Goal: Information Seeking & Learning: Find specific fact

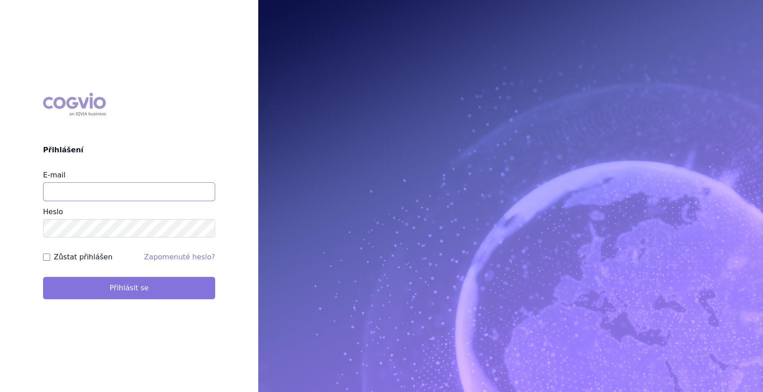
type input "marek_sebrle@accord-healthcare.com"
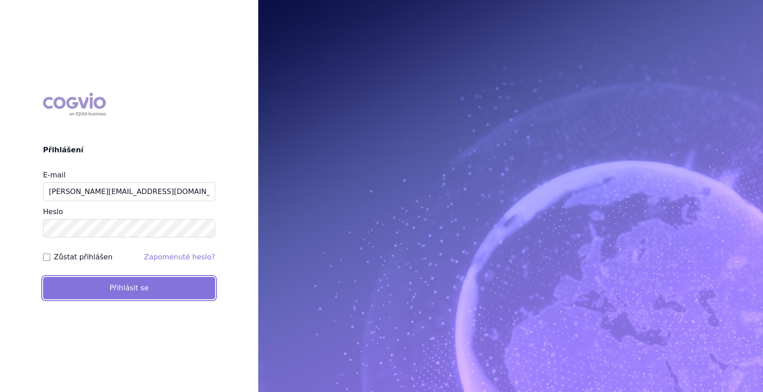
click at [115, 283] on button "Přihlásit se" at bounding box center [129, 288] width 172 height 22
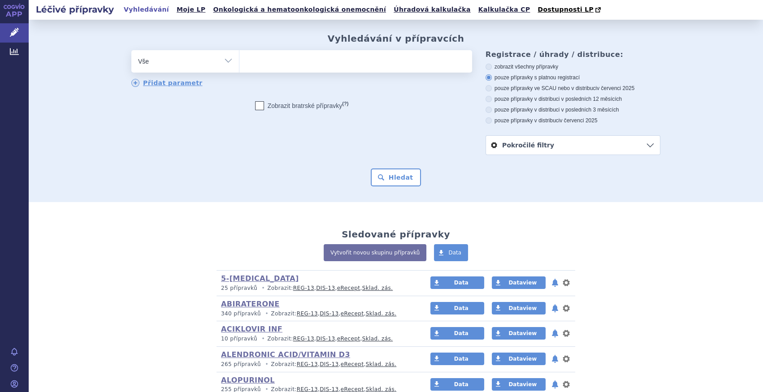
click at [207, 60] on select "Vše Přípravek/SUKL kód MAH VPOIS ATC/Aktivní látka Léková forma Síla" at bounding box center [185, 60] width 108 height 20
click at [228, 65] on select "Vše Přípravek/SUKL kód MAH VPOIS ATC/Aktivní látka Léková forma Síla" at bounding box center [185, 60] width 108 height 20
click at [226, 60] on select "Vše Přípravek/SUKL kód MAH VPOIS ATC/Aktivní látka Léková forma Síla" at bounding box center [185, 60] width 108 height 20
select select "filter-atc-group"
click at [131, 51] on select "Vše Přípravek/SUKL kód MAH VPOIS ATC/Aktivní látka Léková forma Síla" at bounding box center [185, 60] width 108 height 20
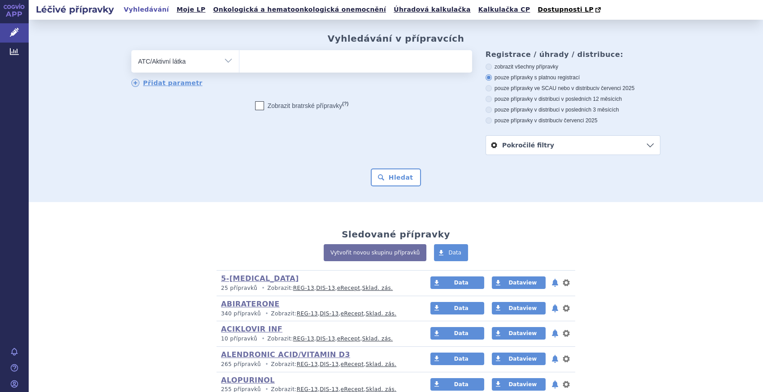
click at [272, 66] on ul at bounding box center [355, 59] width 233 height 19
click at [239, 66] on select at bounding box center [239, 61] width 0 height 22
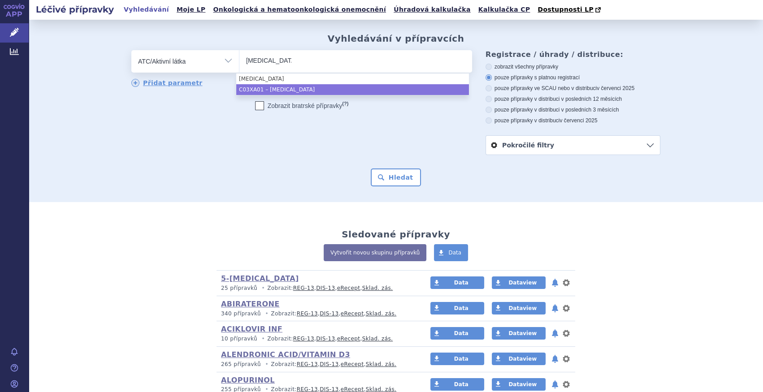
type input "tolvaptan"
select select "C03XA01"
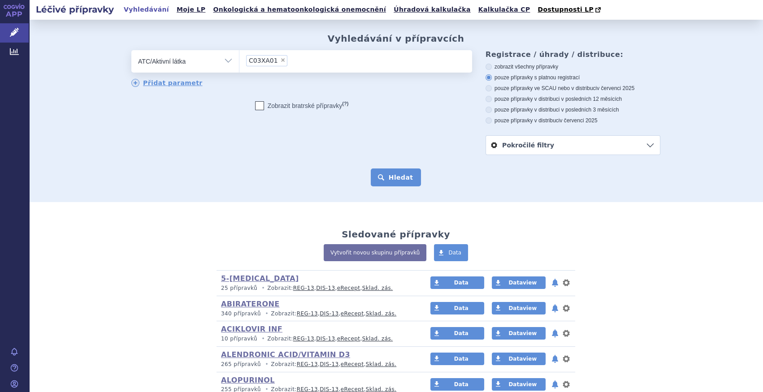
click at [393, 179] on button "Hledat" at bounding box center [396, 177] width 51 height 18
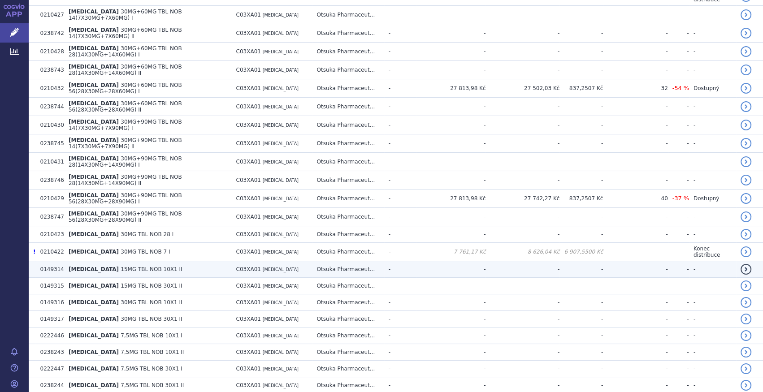
scroll to position [203, 0]
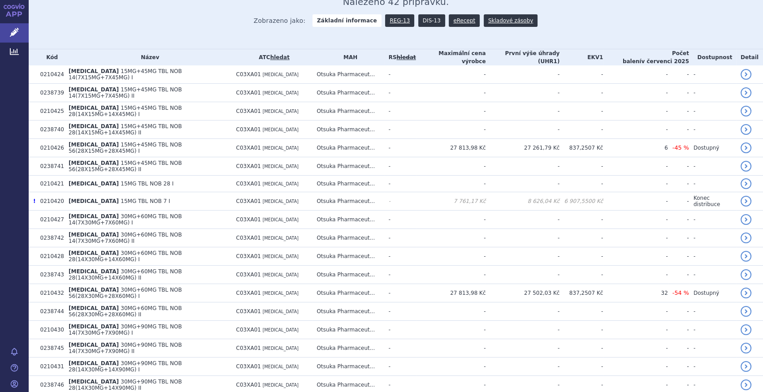
click at [419, 22] on link "DIS-13" at bounding box center [431, 20] width 27 height 13
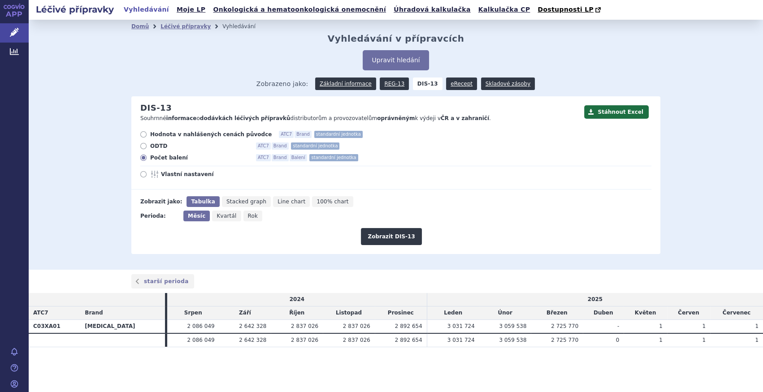
click at [255, 221] on div "Měsíc Kvartál Rok" at bounding box center [223, 216] width 81 height 11
click at [251, 219] on span "Rok" at bounding box center [253, 216] width 10 height 6
click at [249, 216] on input "Rok" at bounding box center [246, 214] width 6 height 6
radio input "true"
click at [385, 234] on button "Zobrazit DIS-13" at bounding box center [391, 236] width 60 height 17
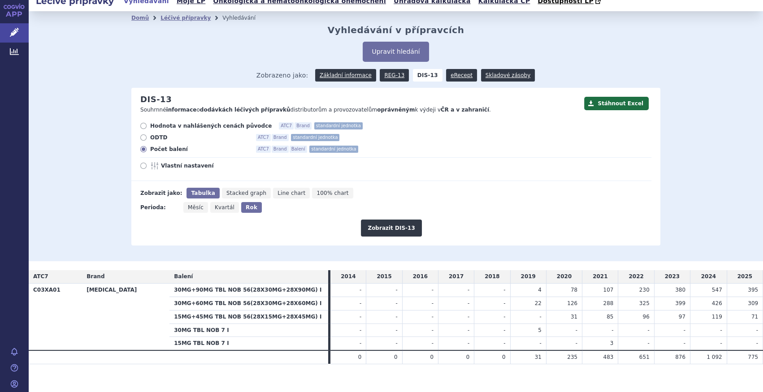
scroll to position [17, 0]
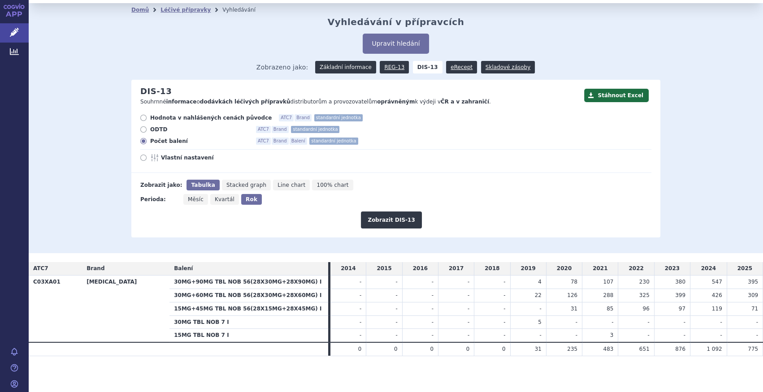
click at [335, 67] on link "Základní informace" at bounding box center [345, 67] width 61 height 13
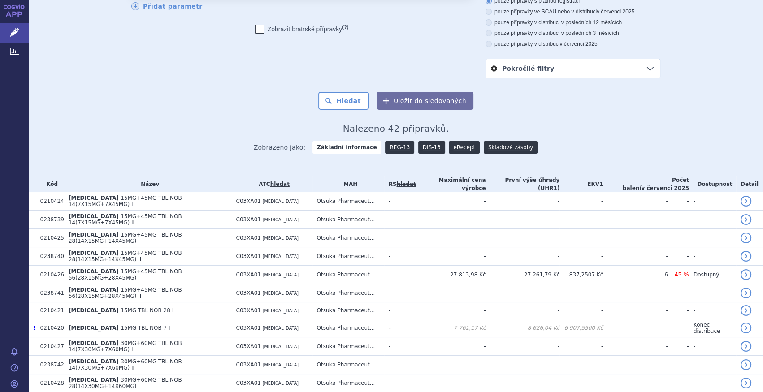
scroll to position [76, 0]
click at [430, 150] on link "DIS-13" at bounding box center [431, 148] width 27 height 13
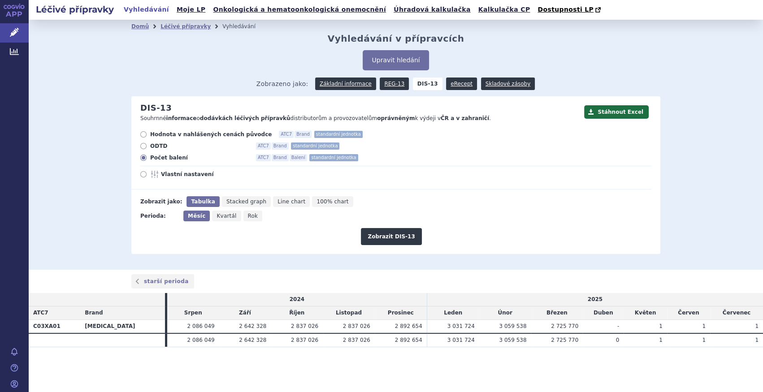
click at [253, 214] on icon "Rok" at bounding box center [252, 216] width 19 height 11
click at [249, 214] on input "Rok" at bounding box center [246, 214] width 6 height 6
radio input "true"
click at [401, 230] on button "Zobrazit DIS-13" at bounding box center [391, 236] width 60 height 17
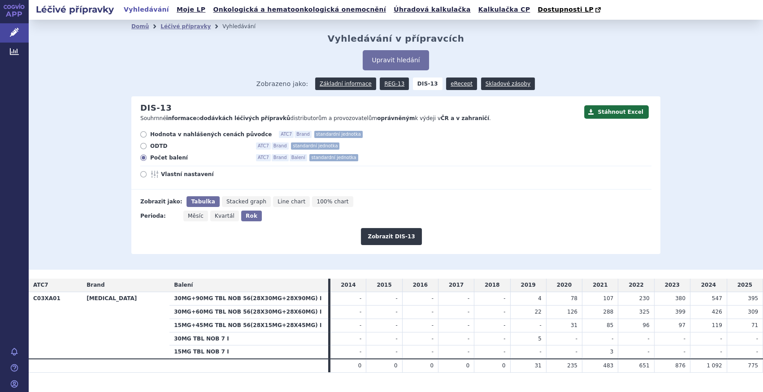
click at [347, 77] on span "Zobrazeno jako: Základní informace REG-13 DIS-13 eRecept Skladové zásoby" at bounding box center [395, 82] width 279 height 16
click at [349, 81] on link "Základní informace" at bounding box center [345, 84] width 61 height 13
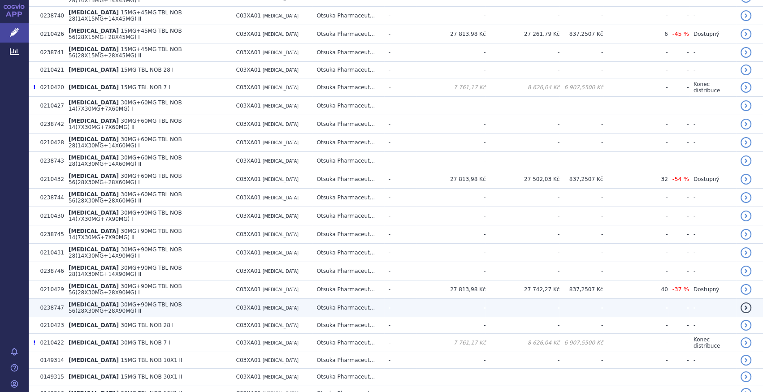
scroll to position [326, 0]
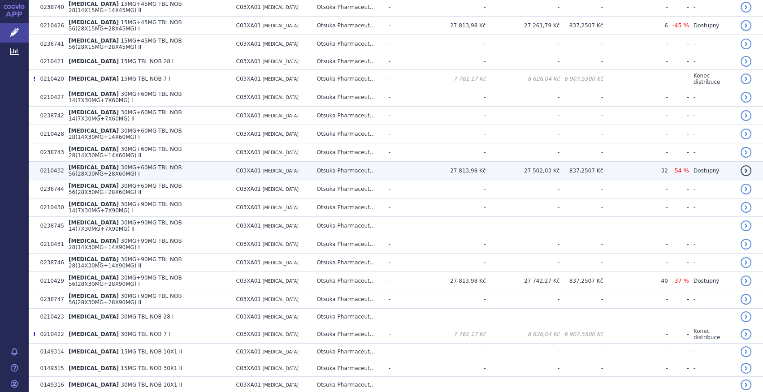
click at [182, 164] on span "30MG+60MG TBL NOB 56(28X30MG+28X60MG) I" at bounding box center [125, 170] width 113 height 13
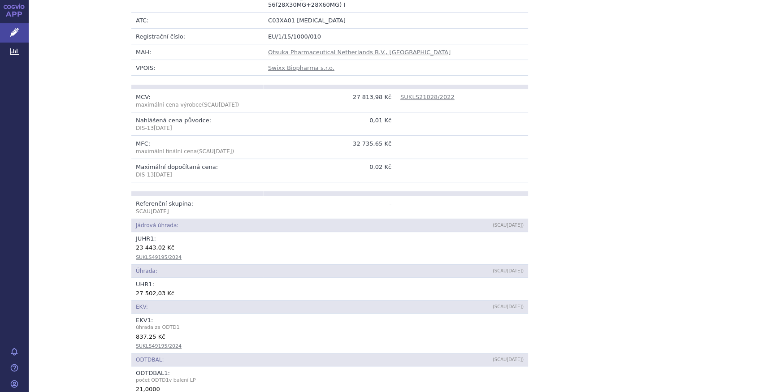
scroll to position [163, 0]
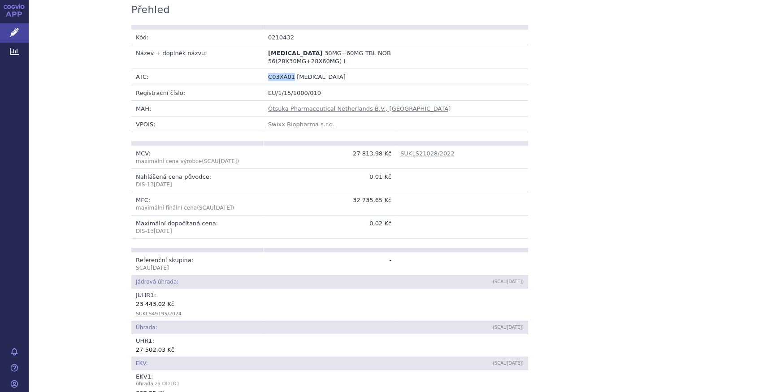
drag, startPoint x: 264, startPoint y: 69, endPoint x: 288, endPoint y: 71, distance: 23.8
click at [288, 71] on td "C03XA01 [MEDICAL_DATA]" at bounding box center [395, 77] width 264 height 16
copy span "C03XA01"
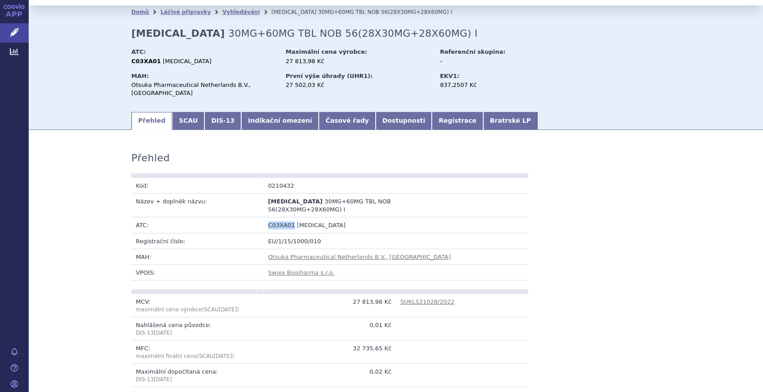
scroll to position [0, 0]
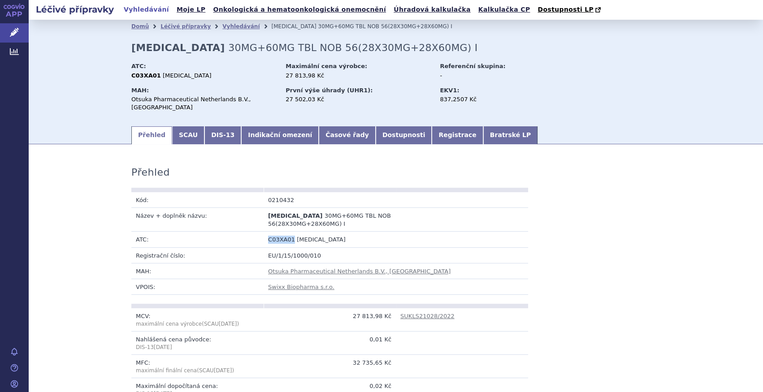
copy span "C03XA01"
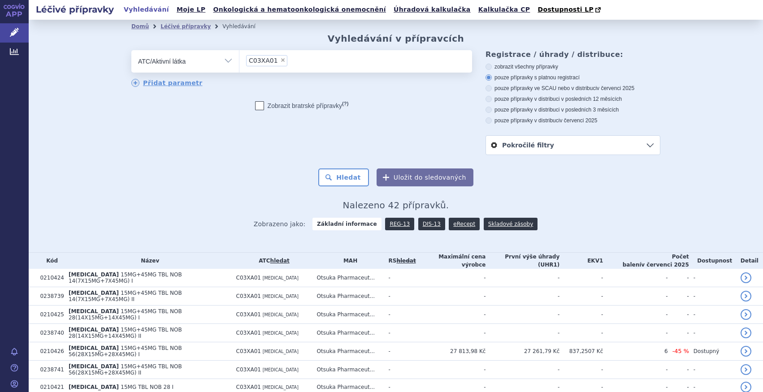
click at [270, 59] on span "C03XA01" at bounding box center [263, 60] width 29 height 6
click at [239, 59] on select "C03XA01" at bounding box center [239, 61] width 0 height 22
click at [280, 59] on span "×" at bounding box center [282, 59] width 5 height 5
click at [239, 59] on select "C03XA01" at bounding box center [239, 61] width 0 height 22
click at [278, 60] on ul "× C03XA01" at bounding box center [355, 60] width 233 height 20
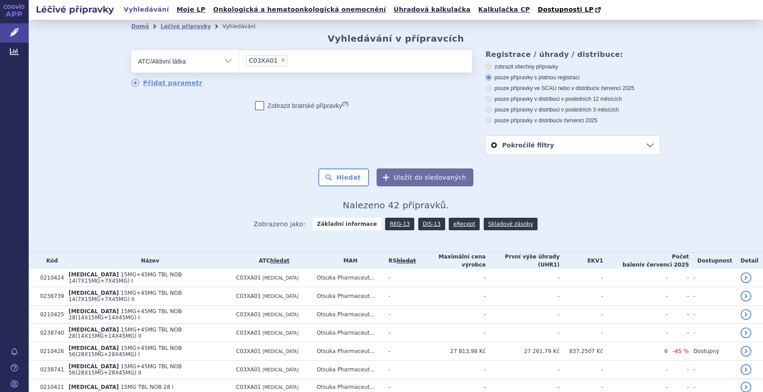
click at [239, 60] on select "C03XA01" at bounding box center [239, 61] width 0 height 22
select select
click at [276, 60] on ul "× C03XA01" at bounding box center [355, 60] width 233 height 20
click at [239, 60] on select "C03XA01" at bounding box center [239, 61] width 0 height 22
click at [276, 63] on ul at bounding box center [355, 59] width 233 height 19
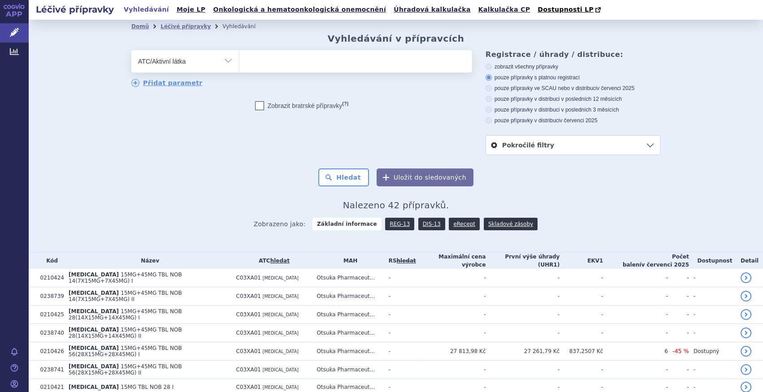
click at [239, 63] on select at bounding box center [239, 61] width 0 height 22
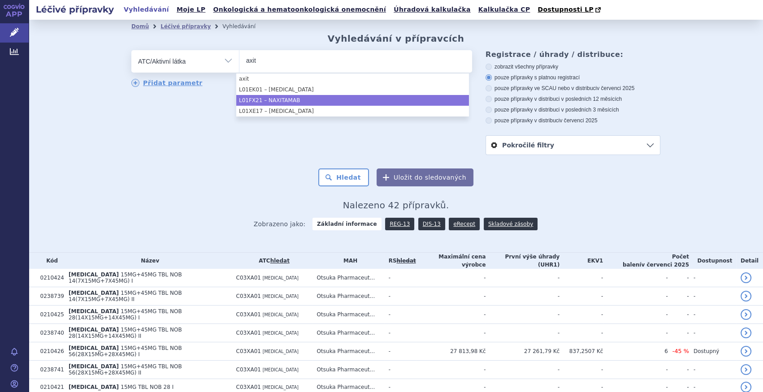
type input "axit"
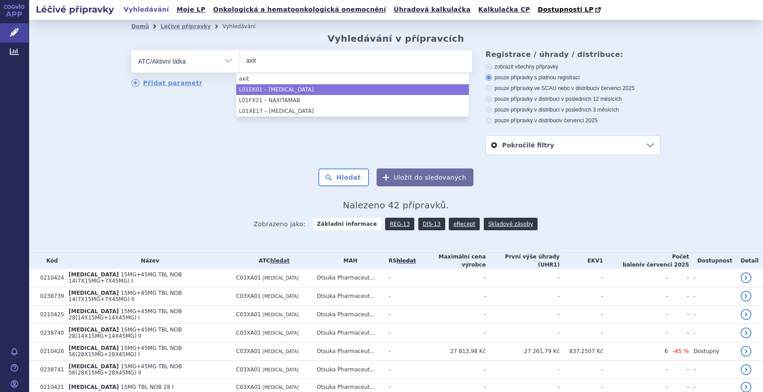
drag, startPoint x: 287, startPoint y: 89, endPoint x: 310, endPoint y: 104, distance: 27.5
select select "L01EK01"
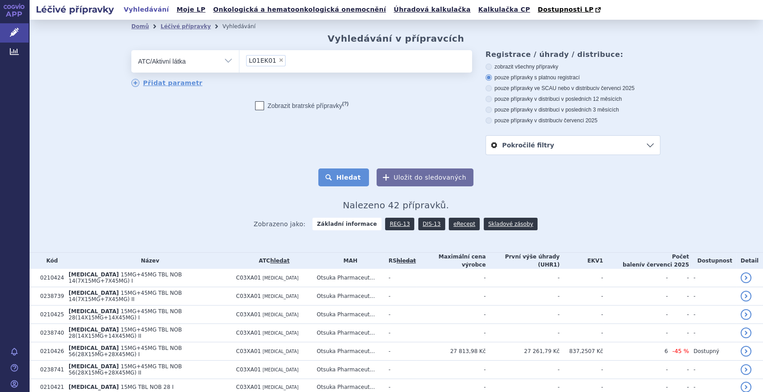
click at [344, 179] on button "Hledat" at bounding box center [343, 177] width 51 height 18
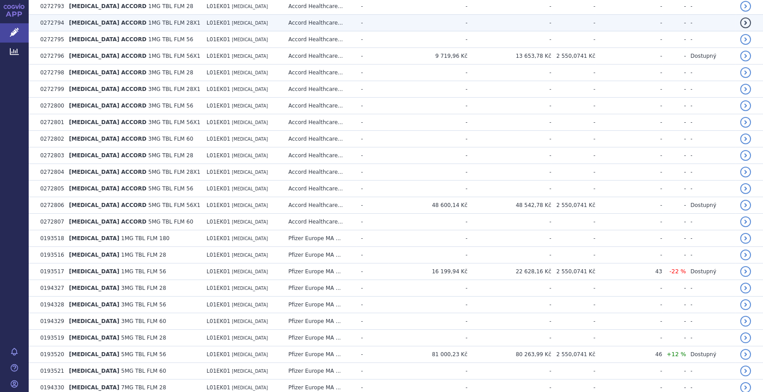
scroll to position [285, 0]
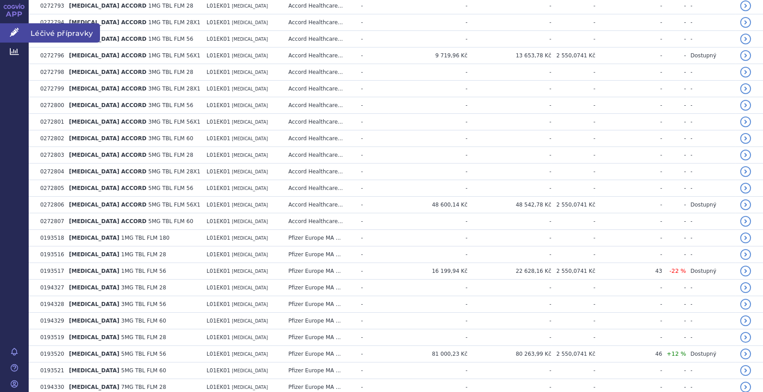
click at [18, 37] on link "Léčivé přípravky" at bounding box center [14, 32] width 29 height 19
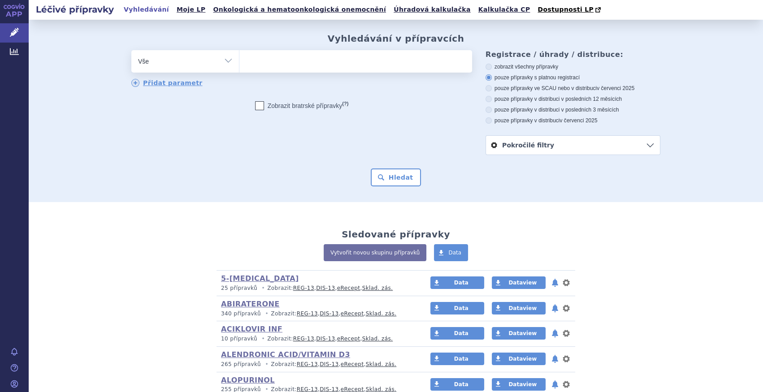
click at [164, 60] on select "Vše Přípravek/SUKL kód MAH VPOIS ATC/Aktivní látka Léková forma Síla" at bounding box center [185, 60] width 108 height 20
click at [166, 67] on select "Vše Přípravek/SUKL kód MAH VPOIS ATC/Aktivní látka Léková forma Síla" at bounding box center [185, 60] width 108 height 20
click at [224, 61] on select "Vše Přípravek/SUKL kód MAH VPOIS ATC/Aktivní látka Léková forma Síla" at bounding box center [185, 60] width 108 height 20
select select "filter-atc-group"
click at [131, 51] on select "Vše Přípravek/SUKL kód MAH VPOIS ATC/Aktivní látka Léková forma Síla" at bounding box center [185, 60] width 108 height 20
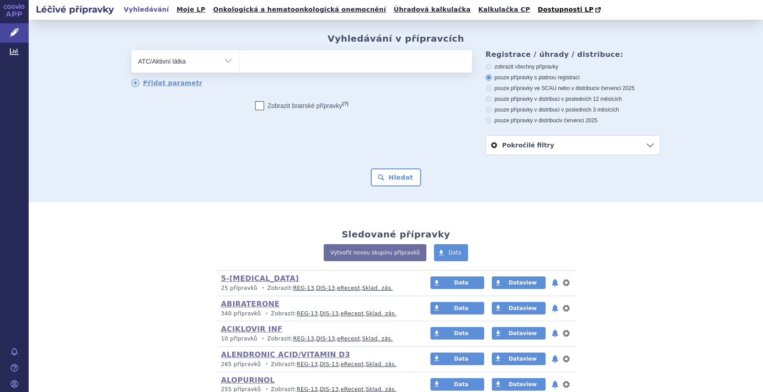
click at [268, 68] on ul at bounding box center [355, 59] width 233 height 19
click at [239, 68] on select at bounding box center [239, 61] width 0 height 22
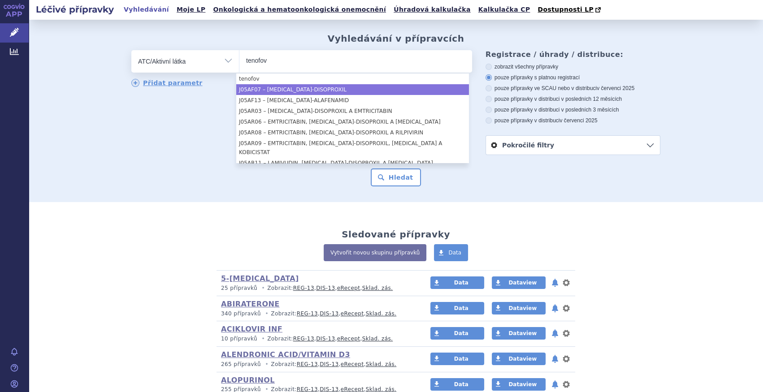
type input "tenofov"
select select "J05AF07"
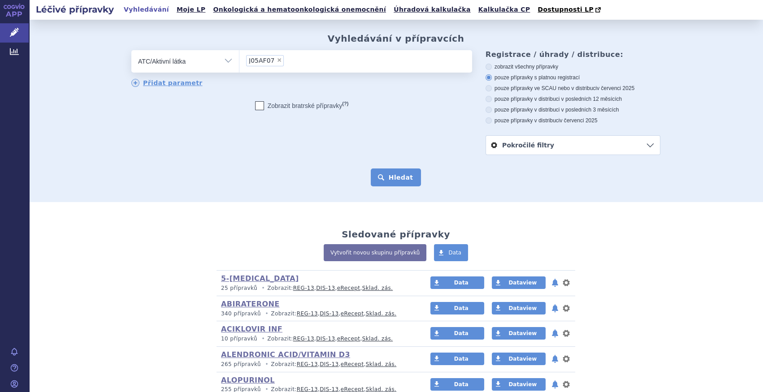
click at [384, 184] on button "Hledat" at bounding box center [396, 177] width 51 height 18
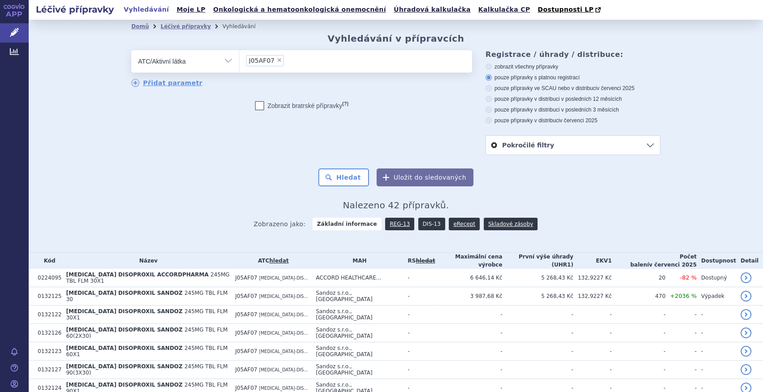
click at [430, 223] on link "DIS-13" at bounding box center [431, 224] width 27 height 13
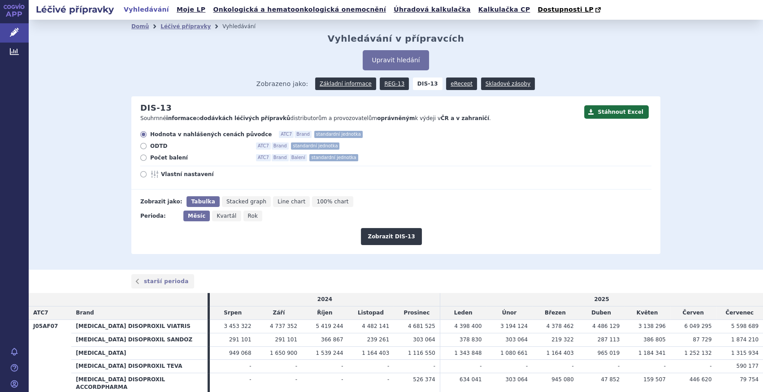
click at [153, 160] on span "Počet balení" at bounding box center [199, 157] width 99 height 7
click at [147, 160] on input "Počet balení ATC7 Brand Balení standardní jednotka" at bounding box center [144, 159] width 6 height 6
radio input "true"
click at [377, 235] on button "Zobrazit DIS-13" at bounding box center [391, 236] width 60 height 17
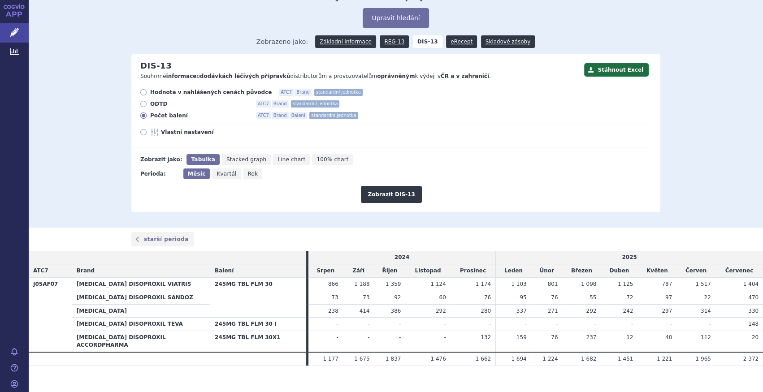
scroll to position [45, 0]
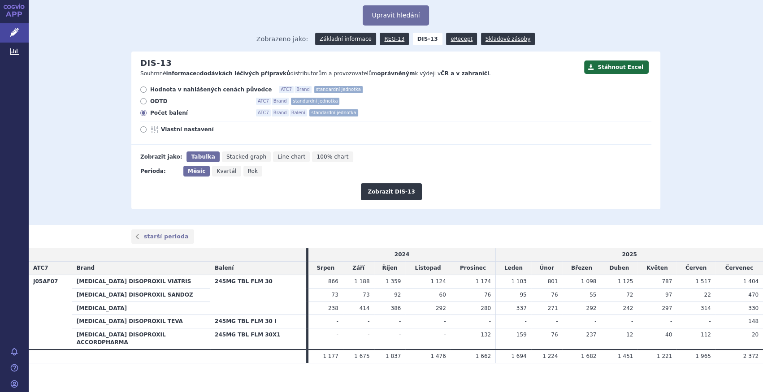
click at [359, 38] on link "Základní informace" at bounding box center [345, 39] width 61 height 13
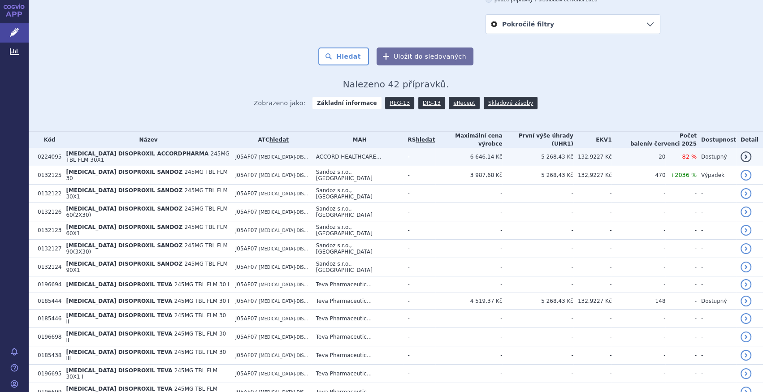
scroll to position [122, 0]
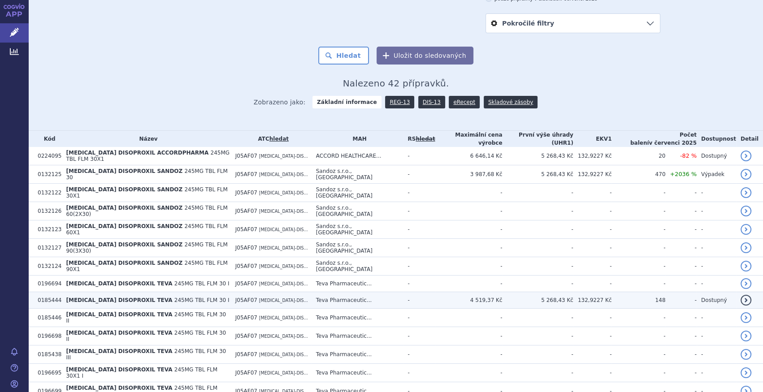
click at [400, 292] on td "Teva Pharmaceutic..." at bounding box center [357, 300] width 92 height 17
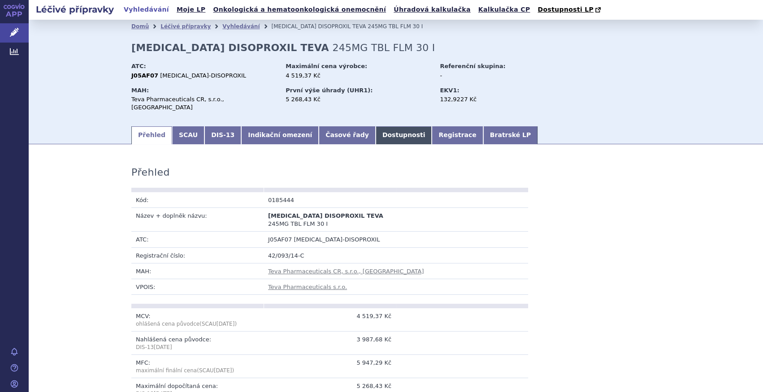
click at [376, 132] on link "Dostupnosti" at bounding box center [404, 135] width 56 height 18
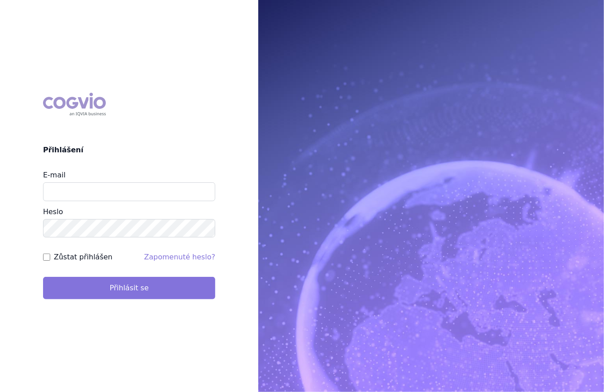
type input "[PERSON_NAME][EMAIL_ADDRESS][DOMAIN_NAME]"
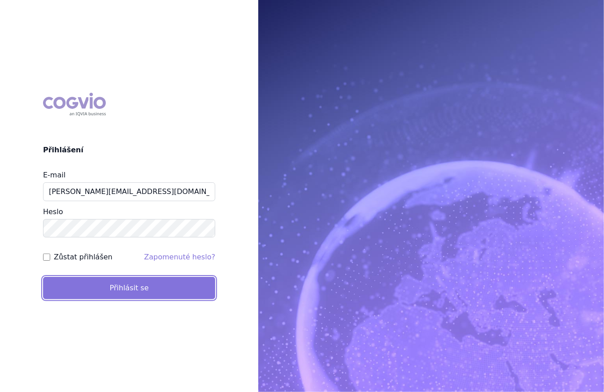
click at [136, 290] on button "Přihlásit se" at bounding box center [129, 288] width 172 height 22
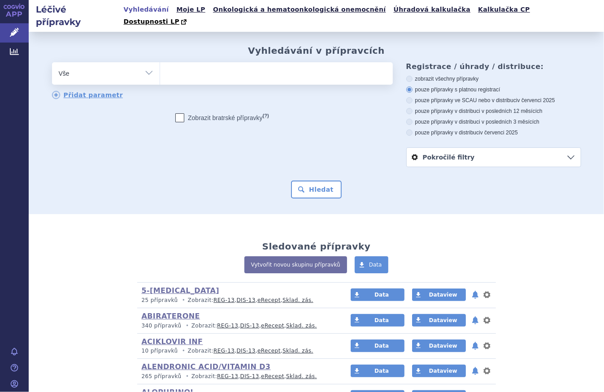
click at [147, 62] on select "Vše Přípravek/SUKL kód MAH VPOIS ATC/Aktivní látka Léková forma Síla" at bounding box center [106, 72] width 108 height 20
select select "filter-atc-group"
click at [52, 62] on select "Vše Přípravek/SUKL kód MAH VPOIS ATC/Aktivní látka Léková forma Síla" at bounding box center [106, 72] width 108 height 20
click at [203, 62] on ul at bounding box center [276, 71] width 233 height 19
click at [160, 62] on select at bounding box center [160, 73] width 0 height 22
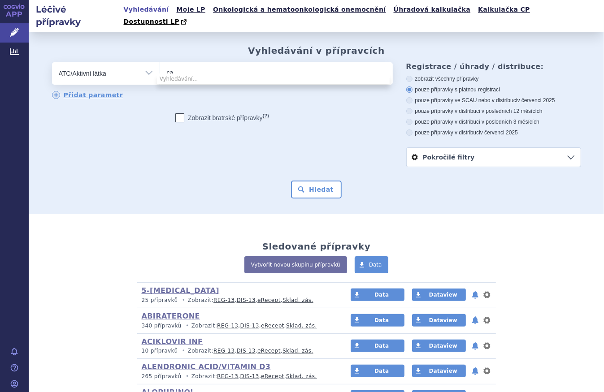
type input "c"
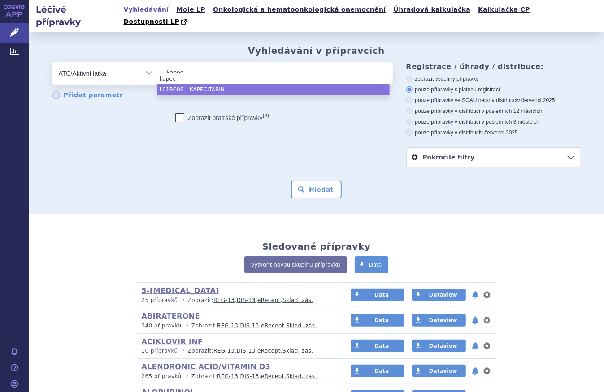
type input "kapec"
select select "L01BC06"
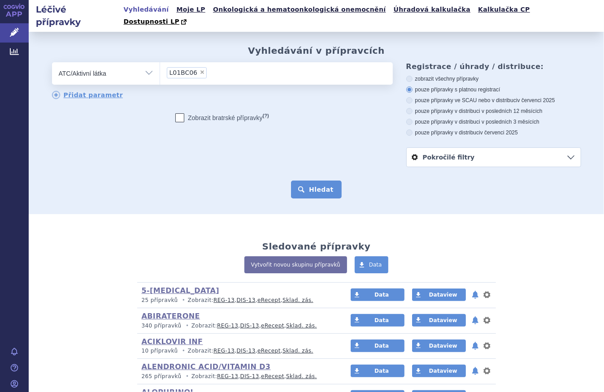
click at [328, 181] on button "Hledat" at bounding box center [316, 190] width 51 height 18
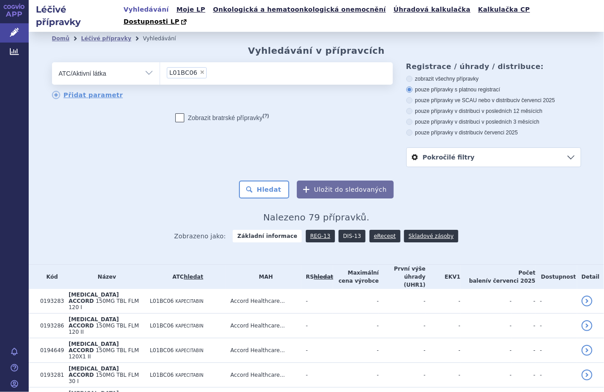
click at [341, 230] on link "DIS-13" at bounding box center [351, 236] width 27 height 13
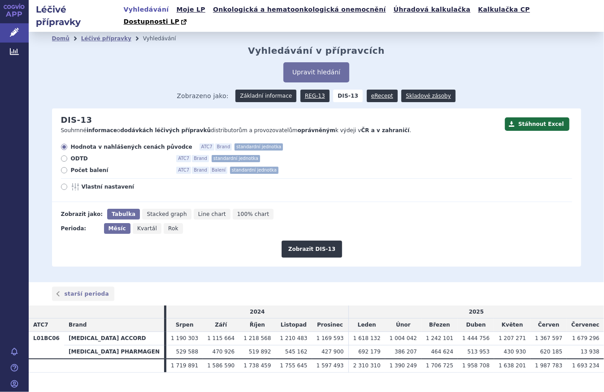
click at [263, 90] on link "Základní informace" at bounding box center [265, 96] width 61 height 13
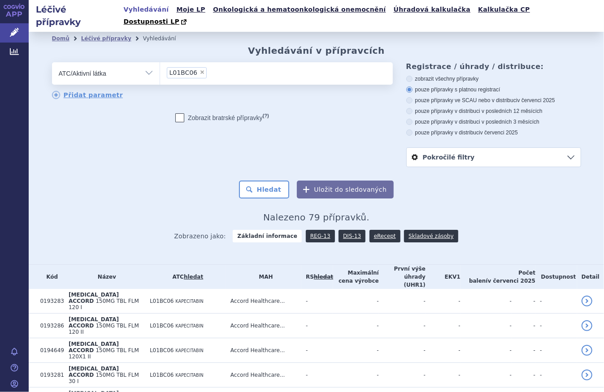
click at [199, 69] on span "×" at bounding box center [201, 71] width 5 height 5
click at [160, 62] on select "L01BC06" at bounding box center [160, 73] width 0 height 22
select select
click at [195, 62] on ul at bounding box center [276, 71] width 233 height 19
click at [160, 62] on select at bounding box center [160, 73] width 0 height 22
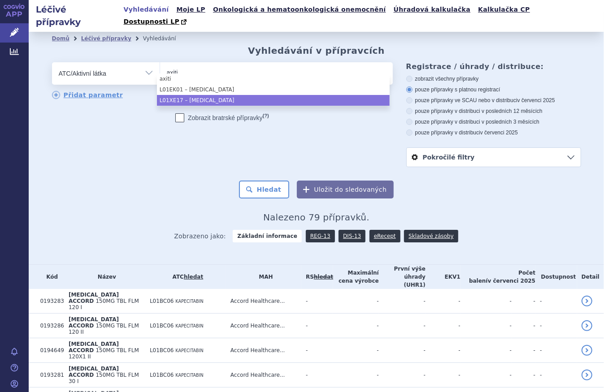
type input "axiti"
select select "L01EK01"
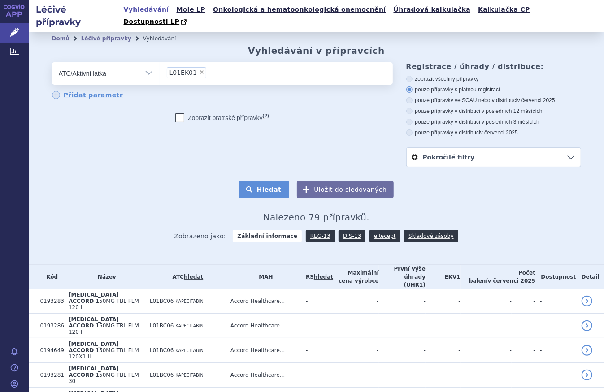
click at [275, 181] on button "Hledat" at bounding box center [264, 190] width 51 height 18
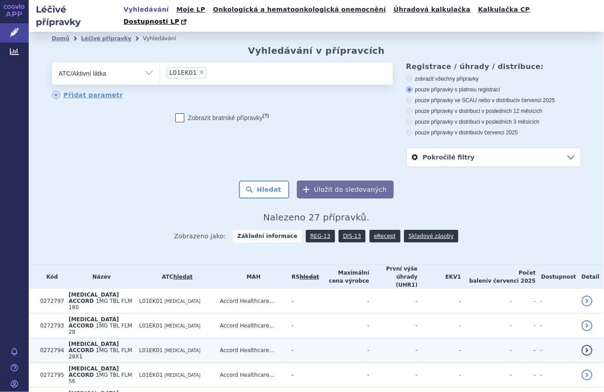
scroll to position [122, 0]
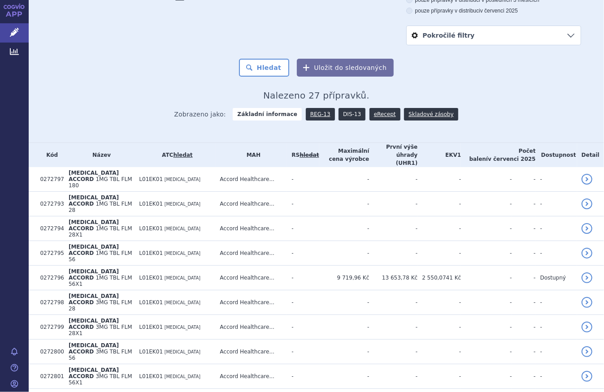
click at [344, 108] on link "DIS-13" at bounding box center [351, 114] width 27 height 13
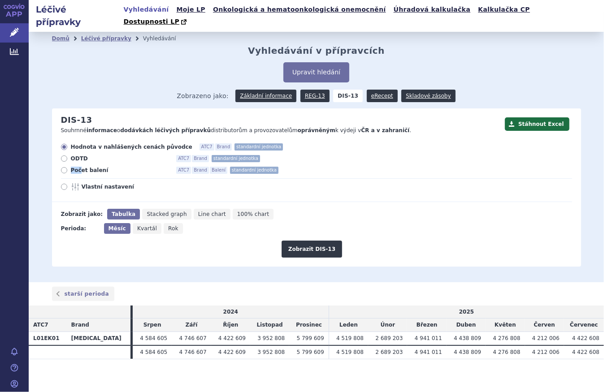
click at [81, 167] on span "Počet balení" at bounding box center [120, 170] width 99 height 7
click at [83, 167] on span "Počet balení" at bounding box center [120, 170] width 99 height 7
click at [68, 168] on input "Počet balení ATC7 Brand Balení standardní jednotka" at bounding box center [65, 171] width 6 height 6
radio input "true"
click at [318, 241] on button "Zobrazit DIS-13" at bounding box center [311, 249] width 60 height 17
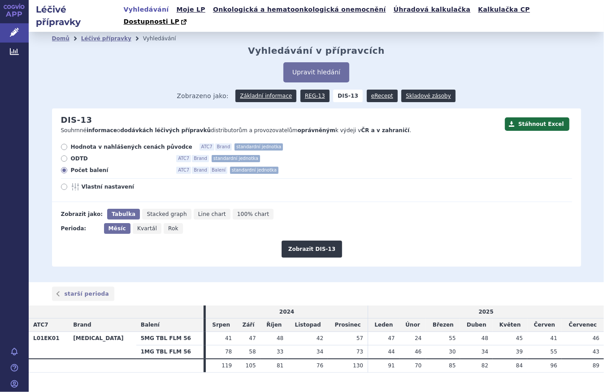
click at [168, 225] on span "Rok" at bounding box center [173, 228] width 10 height 6
click at [166, 223] on input "Rok" at bounding box center [167, 226] width 6 height 6
radio input "true"
click at [300, 241] on button "Zobrazit DIS-13" at bounding box center [311, 249] width 60 height 17
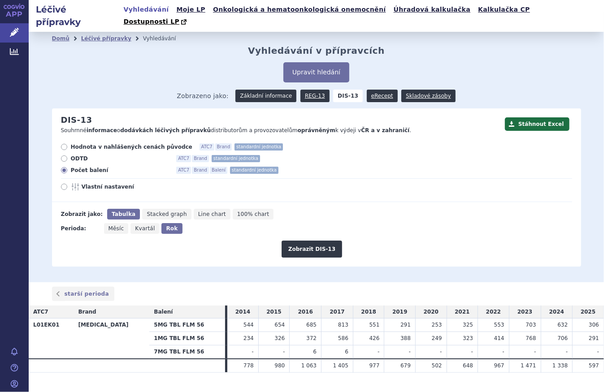
click at [263, 90] on link "Základní informace" at bounding box center [265, 96] width 61 height 13
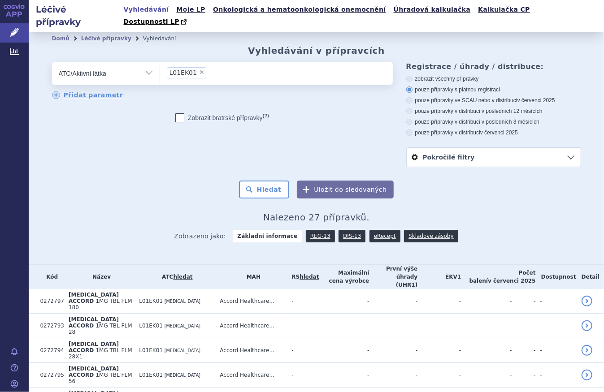
click at [199, 69] on span "×" at bounding box center [201, 71] width 5 height 5
click at [160, 62] on select "L01EK01" at bounding box center [160, 73] width 0 height 22
select select
click at [195, 62] on ul at bounding box center [276, 71] width 233 height 19
click at [160, 62] on select at bounding box center [160, 73] width 0 height 22
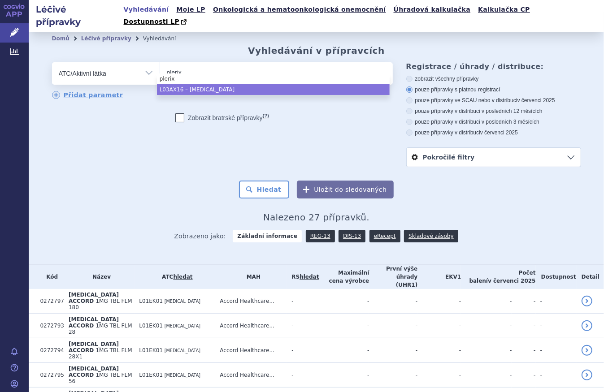
type input "plerix"
select select "L03AX16"
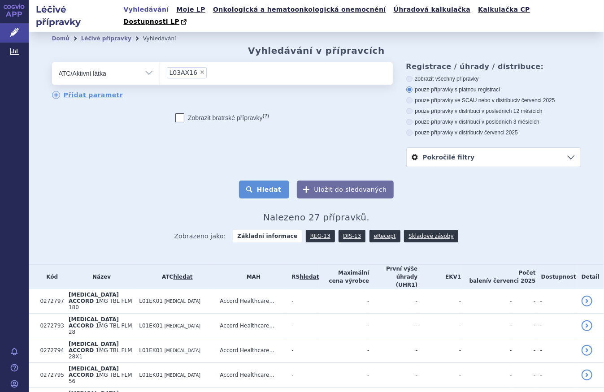
click at [266, 181] on button "Hledat" at bounding box center [264, 190] width 51 height 18
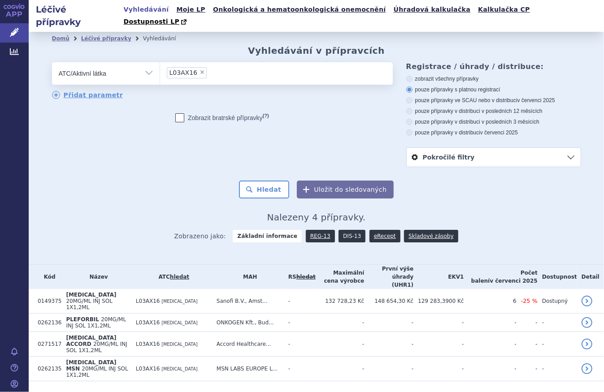
click at [342, 230] on link "DIS-13" at bounding box center [351, 236] width 27 height 13
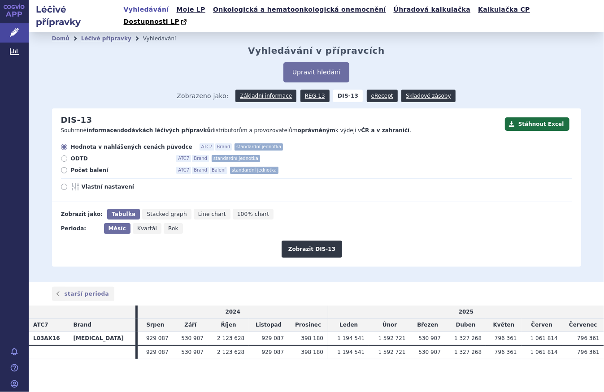
drag, startPoint x: 85, startPoint y: 159, endPoint x: 92, endPoint y: 163, distance: 8.0
click at [86, 167] on span "Počet balení" at bounding box center [120, 170] width 99 height 7
click at [64, 167] on icon at bounding box center [64, 170] width 6 height 6
click at [64, 168] on input "Počet balení ATC7 Brand Balení standardní jednotka" at bounding box center [65, 171] width 6 height 6
radio input "true"
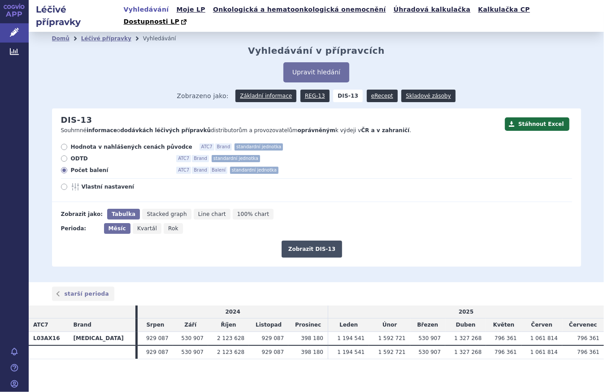
click at [309, 241] on button "Zobrazit DIS-13" at bounding box center [311, 249] width 60 height 17
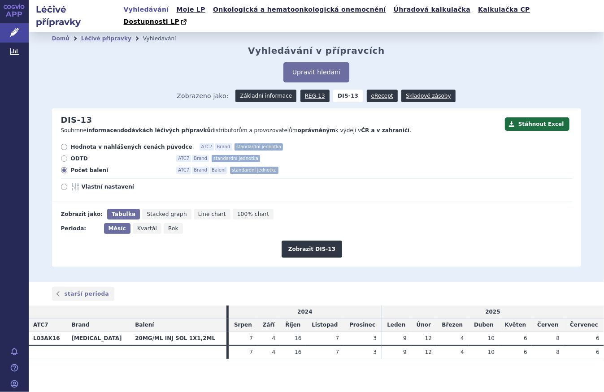
click at [264, 90] on link "Základní informace" at bounding box center [265, 96] width 61 height 13
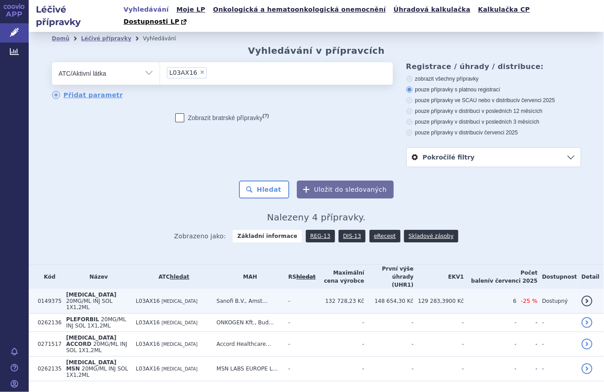
click at [160, 298] on span "L03AX16" at bounding box center [148, 301] width 24 height 6
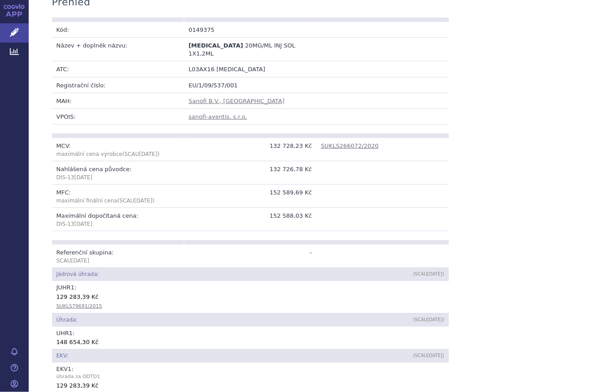
scroll to position [163, 0]
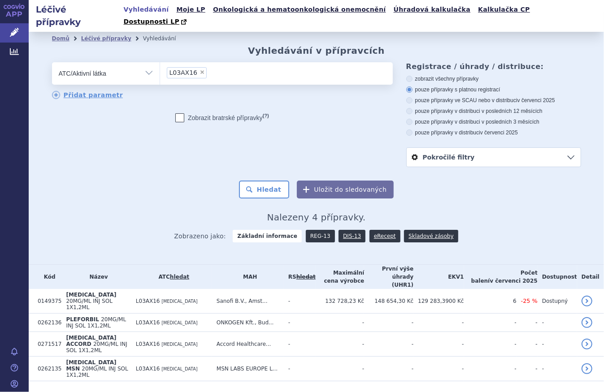
click at [325, 230] on link "REG-13" at bounding box center [320, 236] width 29 height 13
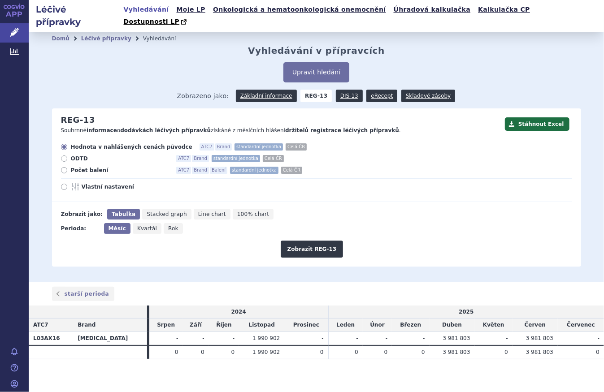
click at [86, 167] on span "Počet balení" at bounding box center [120, 170] width 99 height 7
click at [68, 168] on input "Počet balení ATC7 Brand Balení standardní jednotka Celá ČR" at bounding box center [65, 171] width 6 height 6
radio input "true"
click at [171, 223] on icon "Rok" at bounding box center [173, 228] width 19 height 11
click at [169, 223] on input "Rok" at bounding box center [167, 226] width 6 height 6
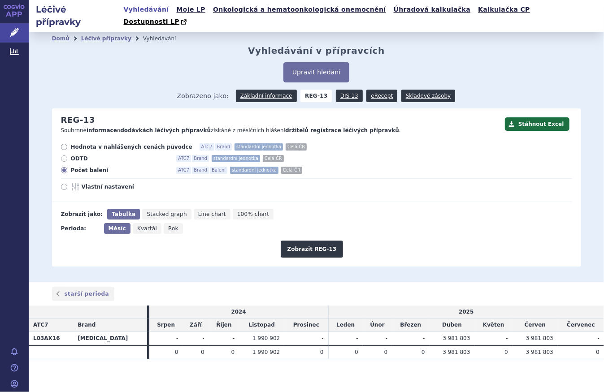
radio input "true"
click at [305, 242] on button "Zobrazit REG-13" at bounding box center [312, 249] width 63 height 17
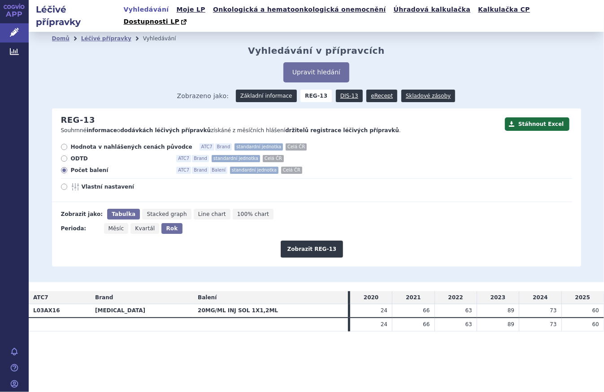
click at [270, 90] on link "Základní informace" at bounding box center [266, 96] width 61 height 13
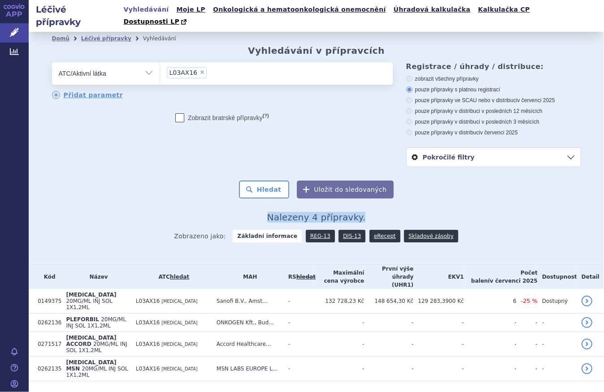
drag, startPoint x: 365, startPoint y: 209, endPoint x: 272, endPoint y: 207, distance: 92.8
click at [272, 212] on h2 "Nalezeny 4 přípravky." at bounding box center [316, 217] width 529 height 11
click at [199, 67] on li "× L03AX16" at bounding box center [187, 72] width 40 height 11
click at [160, 64] on select "L03AX16" at bounding box center [160, 73] width 0 height 22
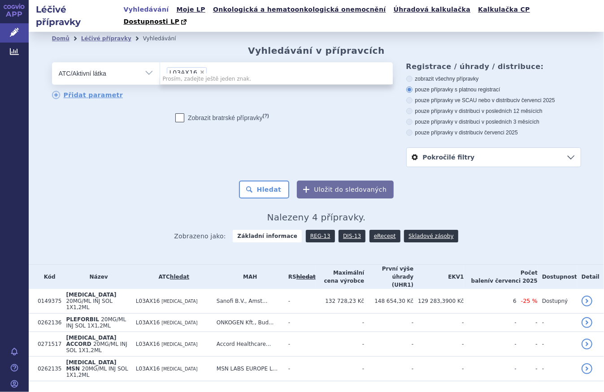
click at [199, 67] on li "× L03AX16" at bounding box center [187, 72] width 40 height 11
click at [160, 64] on select "L03AX16" at bounding box center [160, 73] width 0 height 22
click at [199, 69] on span "×" at bounding box center [201, 71] width 5 height 5
click at [160, 62] on select "L03AX16" at bounding box center [160, 73] width 0 height 22
select select
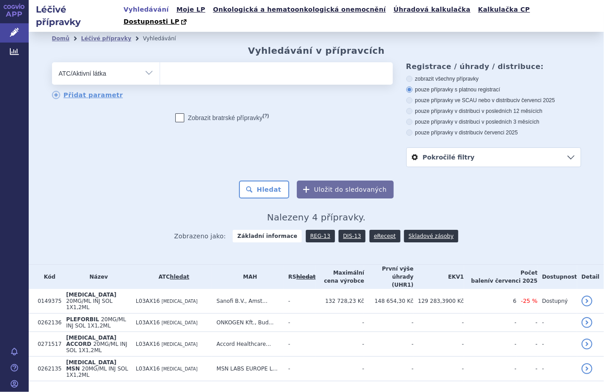
click at [199, 62] on ul at bounding box center [276, 71] width 233 height 19
click at [160, 62] on select at bounding box center [160, 73] width 0 height 22
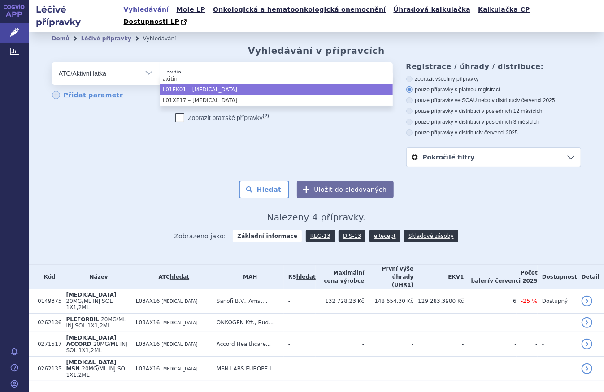
type input "axitin"
select select "L01EK01"
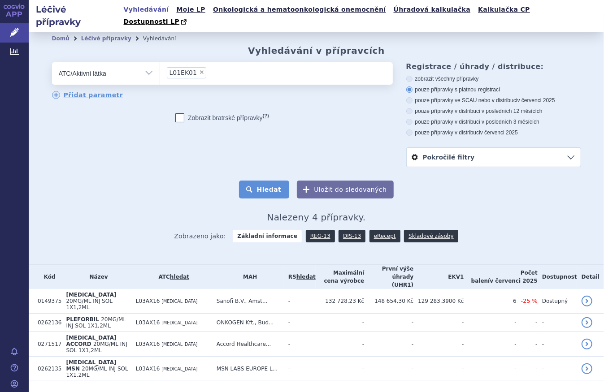
click at [272, 181] on button "Hledat" at bounding box center [264, 190] width 51 height 18
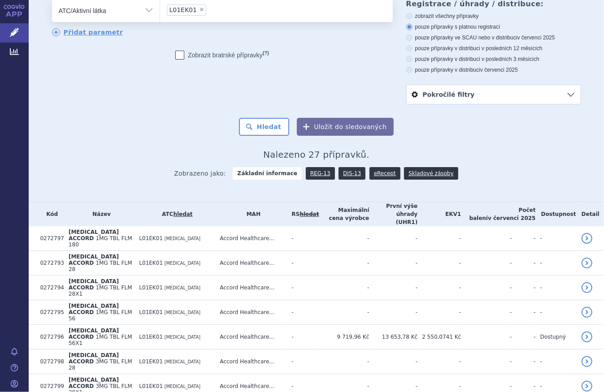
scroll to position [122, 0]
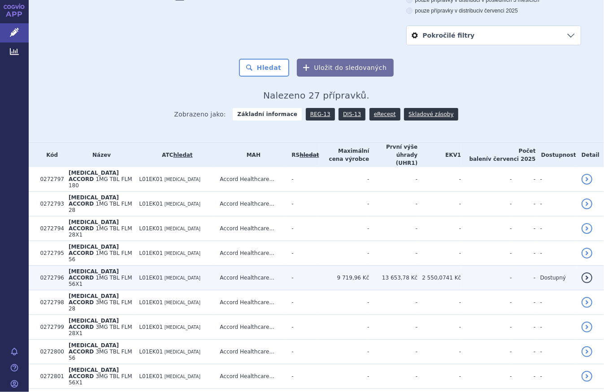
click at [199, 266] on td "L01EK01 AXITINIB" at bounding box center [174, 278] width 81 height 25
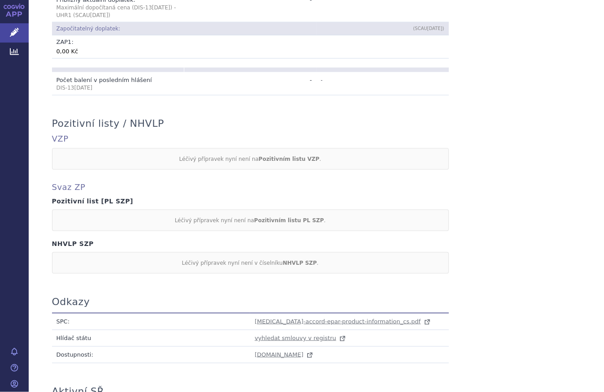
scroll to position [692, 0]
click at [273, 317] on span "axitinib-accord-epar-product-information_cs.pdf" at bounding box center [338, 320] width 166 height 7
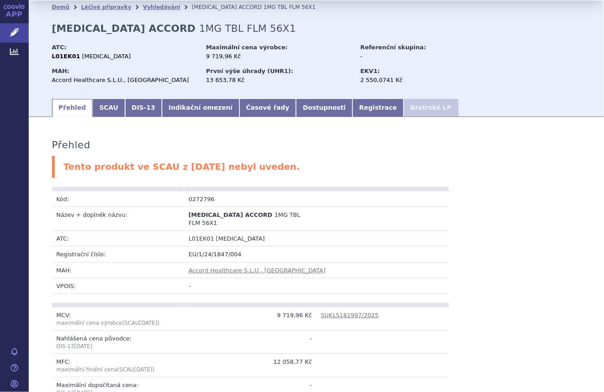
scroll to position [0, 0]
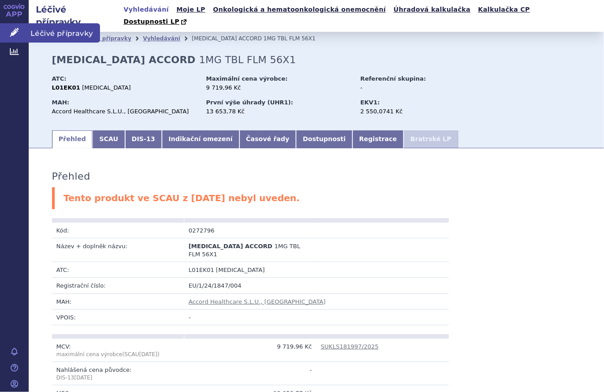
click at [12, 28] on icon at bounding box center [14, 32] width 9 height 9
click at [66, 28] on span "Léčivé přípravky" at bounding box center [64, 32] width 71 height 19
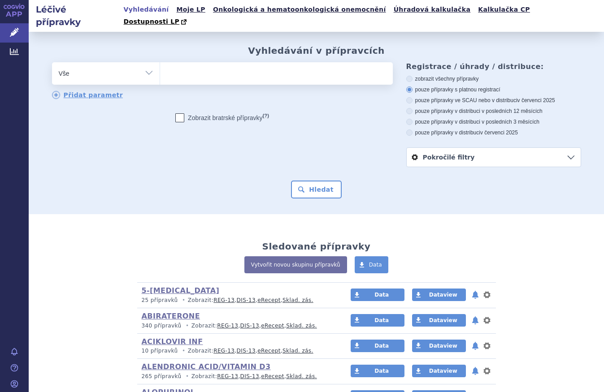
click at [146, 66] on select "Vše Přípravek/SUKL kód MAH VPOIS ATC/Aktivní látka Léková forma Síla" at bounding box center [106, 72] width 108 height 20
select select "filter-atc-group"
click at [52, 62] on select "Vše Přípravek/SUKL kód MAH VPOIS ATC/Aktivní látka Léková forma Síla" at bounding box center [106, 72] width 108 height 20
drag, startPoint x: 181, startPoint y: 65, endPoint x: 175, endPoint y: 69, distance: 7.8
click at [177, 67] on ul at bounding box center [276, 71] width 233 height 19
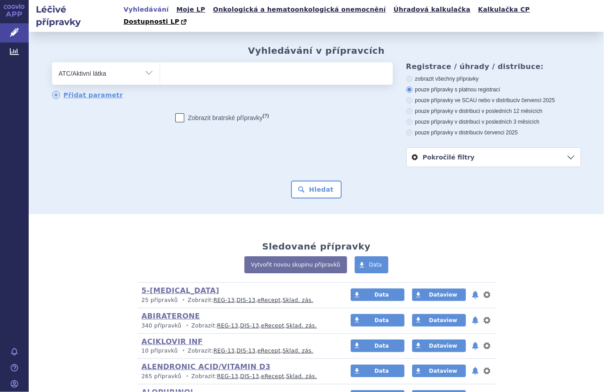
click at [160, 67] on select at bounding box center [160, 73] width 0 height 22
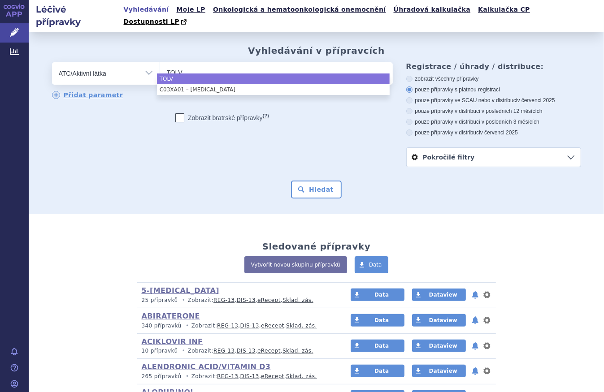
type input "TOLV"
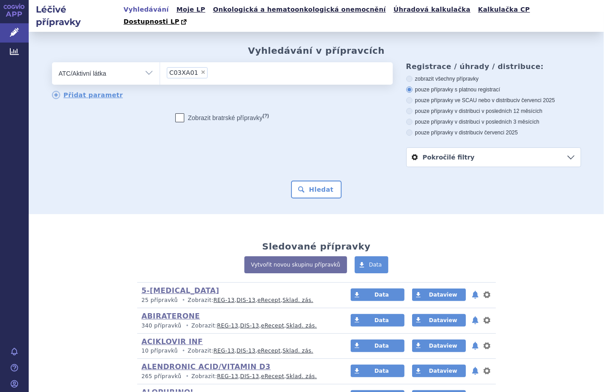
select select "C03XA01"
click at [312, 181] on button "Hledat" at bounding box center [316, 190] width 51 height 18
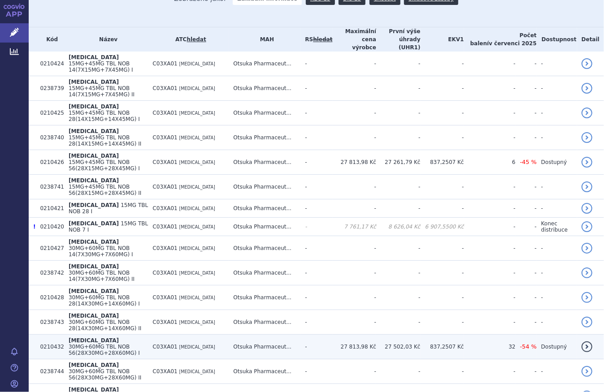
scroll to position [244, 0]
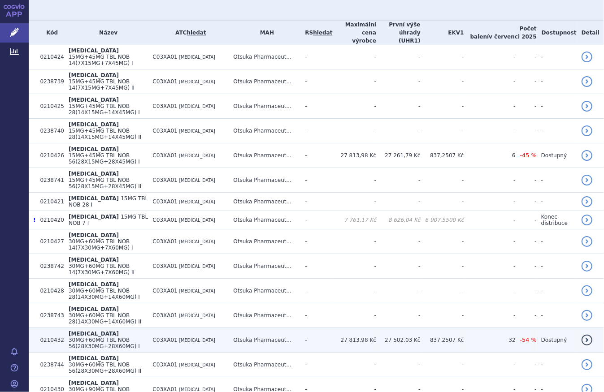
click at [174, 337] on span "C03XA01" at bounding box center [164, 340] width 25 height 6
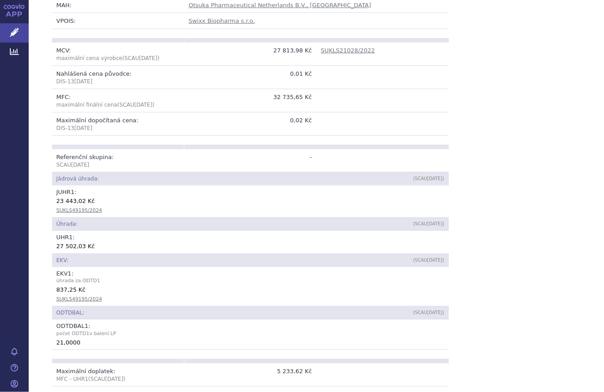
scroll to position [163, 0]
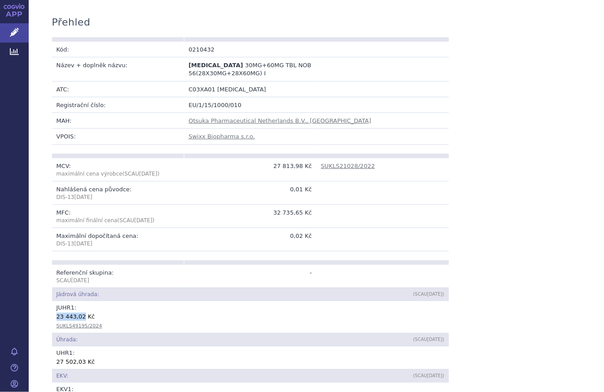
drag, startPoint x: 53, startPoint y: 298, endPoint x: 78, endPoint y: 294, distance: 24.5
click at [78, 312] on div "23 443,02 Kč" at bounding box center [250, 316] width 388 height 9
copy div "23 443,02"
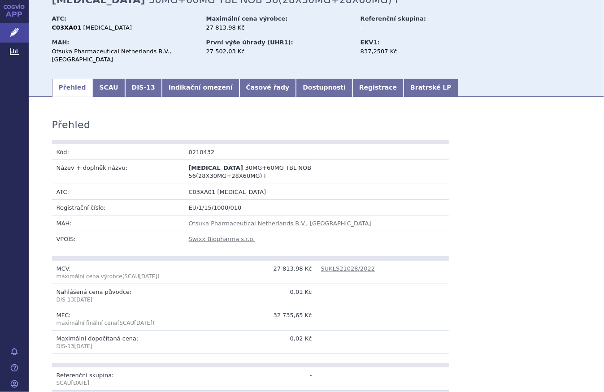
scroll to position [40, 0]
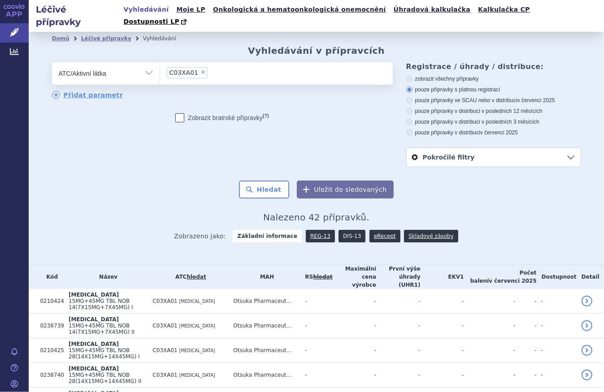
click at [342, 230] on link "DIS-13" at bounding box center [351, 236] width 27 height 13
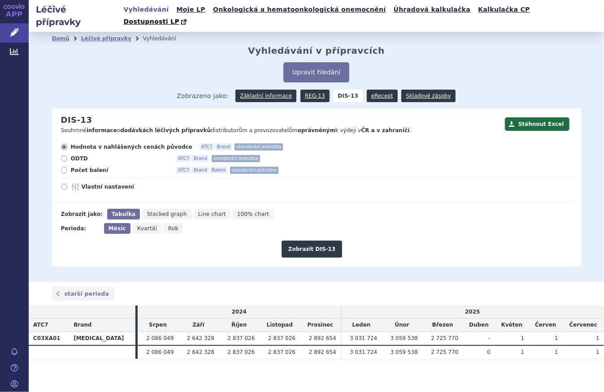
click at [82, 167] on span "Počet balení" at bounding box center [120, 170] width 99 height 7
click at [68, 168] on input "Počet balení ATC7 Brand Balení standardní jednotka" at bounding box center [65, 171] width 6 height 6
radio input "true"
click at [170, 223] on icon "Rok" at bounding box center [173, 228] width 19 height 11
click at [173, 223] on icon "Rok" at bounding box center [173, 228] width 19 height 11
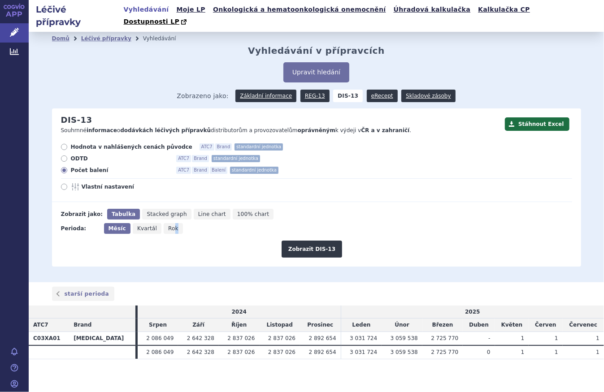
click at [169, 223] on input "Rok" at bounding box center [167, 226] width 6 height 6
radio input "true"
click at [313, 241] on button "Zobrazit DIS-13" at bounding box center [311, 249] width 60 height 17
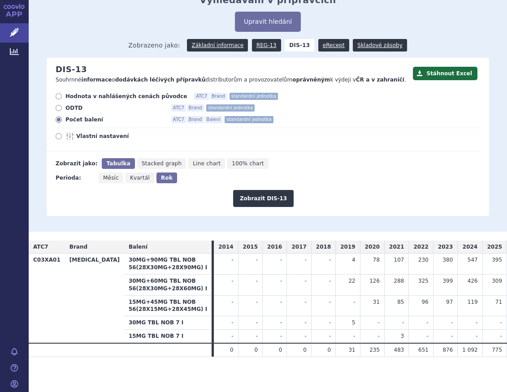
scroll to position [52, 0]
